Goal: Task Accomplishment & Management: Use online tool/utility

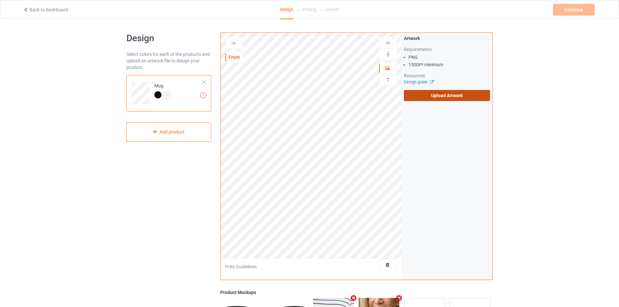
click at [426, 92] on label "Upload Artwork" at bounding box center [447, 95] width 86 height 11
click at [0, 0] on input "Upload Artwork" at bounding box center [0, 0] width 0 height 0
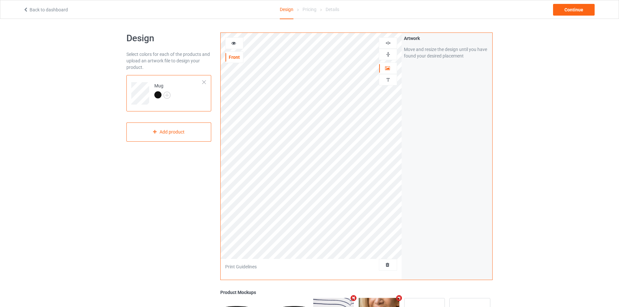
click at [388, 42] on img at bounding box center [388, 43] width 6 height 6
click at [389, 53] on img at bounding box center [388, 54] width 6 height 6
click at [570, 8] on div "Continue" at bounding box center [574, 10] width 42 height 12
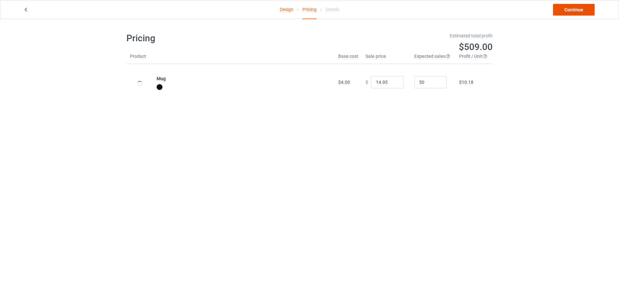
click at [578, 4] on link "Continue" at bounding box center [574, 10] width 42 height 12
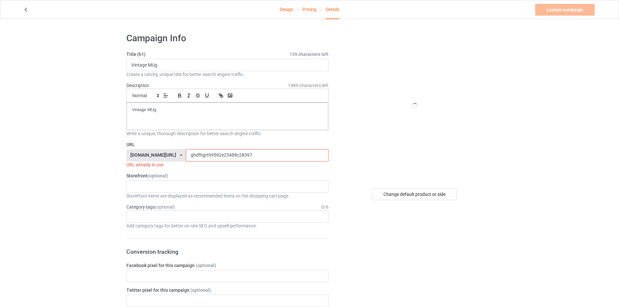
drag, startPoint x: 187, startPoint y: 156, endPoint x: 175, endPoint y: 155, distance: 12.1
click at [186, 155] on input "ghdfhgrth9592e23488c28397" at bounding box center [257, 155] width 142 height 12
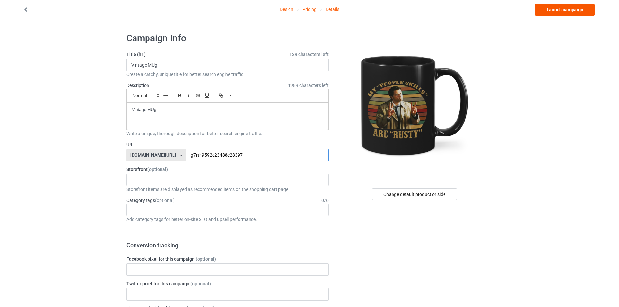
type input "g7rth9592e23488c28397"
click at [562, 12] on link "Launch campaign" at bounding box center [564, 10] width 59 height 12
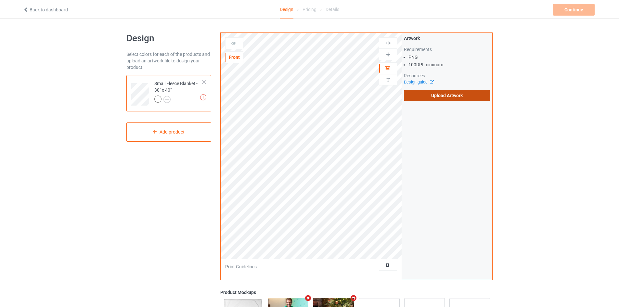
click at [439, 96] on label "Upload Artwork" at bounding box center [447, 95] width 86 height 11
click at [0, 0] on input "Upload Artwork" at bounding box center [0, 0] width 0 height 0
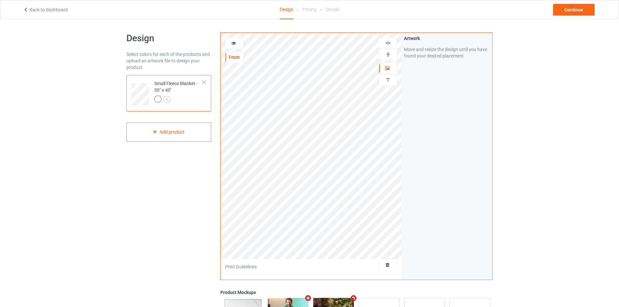
click at [386, 54] on img at bounding box center [388, 54] width 6 height 6
click at [387, 41] on img at bounding box center [388, 43] width 6 height 6
click at [582, 7] on div "Continue" at bounding box center [574, 10] width 42 height 12
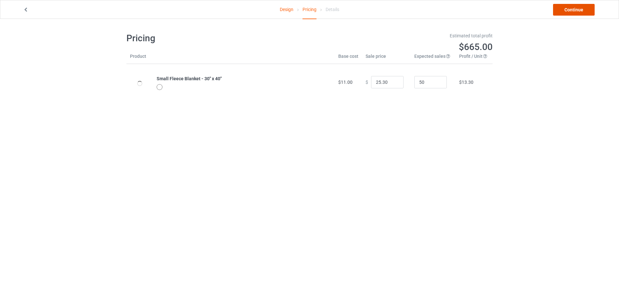
click at [576, 11] on link "Continue" at bounding box center [574, 10] width 42 height 12
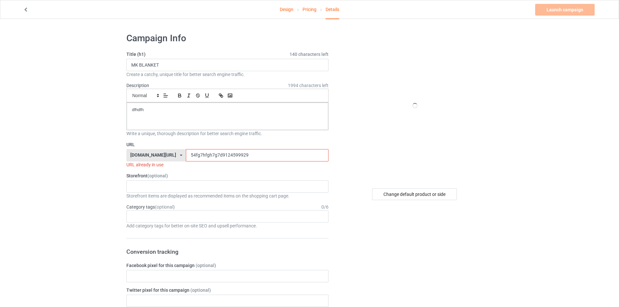
click at [199, 157] on input "54fg7hfgh7g7d9124599929" at bounding box center [257, 155] width 142 height 12
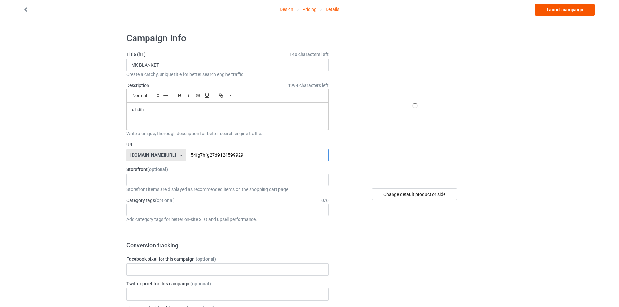
type input "54fg7hfg27d9124599929"
click at [569, 8] on link "Launch campaign" at bounding box center [564, 10] width 59 height 12
